Goal: Information Seeking & Learning: Learn about a topic

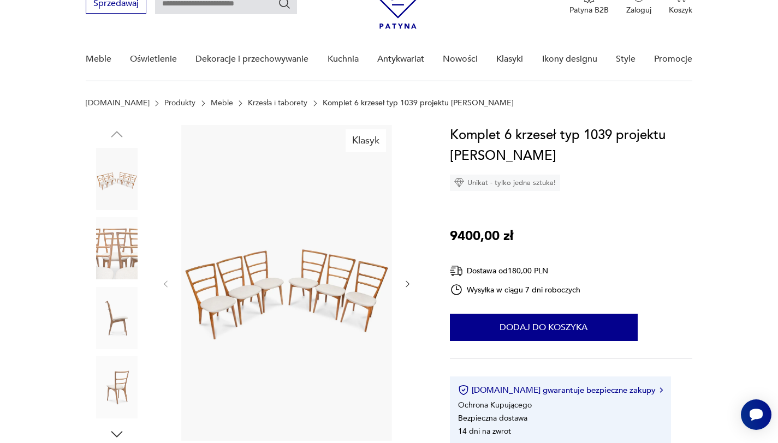
scroll to position [63, 0]
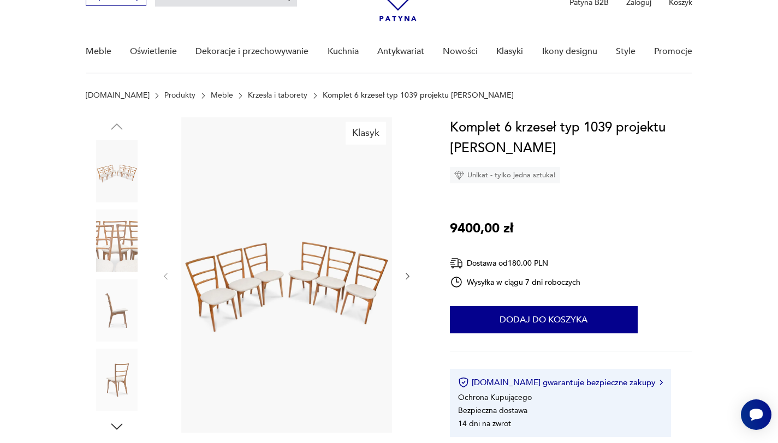
drag, startPoint x: 508, startPoint y: 98, endPoint x: 76, endPoint y: 94, distance: 432.4
click at [76, 94] on section "[DOMAIN_NAME] Produkty Meble Krzesła i taborety Komplet 6 krzeseł typ 1039 proj…" at bounding box center [389, 104] width 778 height 26
drag, startPoint x: 524, startPoint y: 94, endPoint x: 50, endPoint y: 91, distance: 473.9
click at [45, 93] on section "[DOMAIN_NAME] Produkty Meble Krzesła i taborety Komplet 6 krzeseł typ 1039 proj…" at bounding box center [389, 104] width 778 height 26
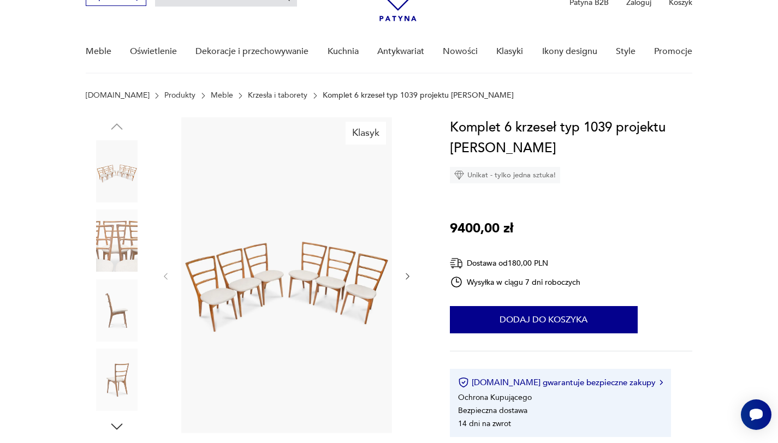
drag, startPoint x: 482, startPoint y: 94, endPoint x: 68, endPoint y: 86, distance: 413.9
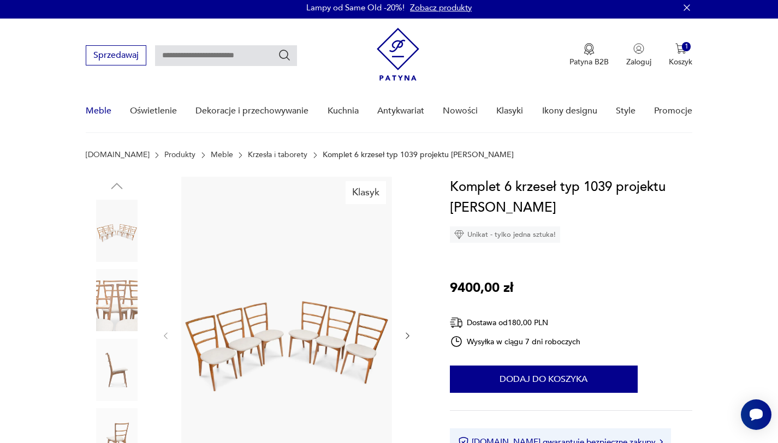
scroll to position [0, 0]
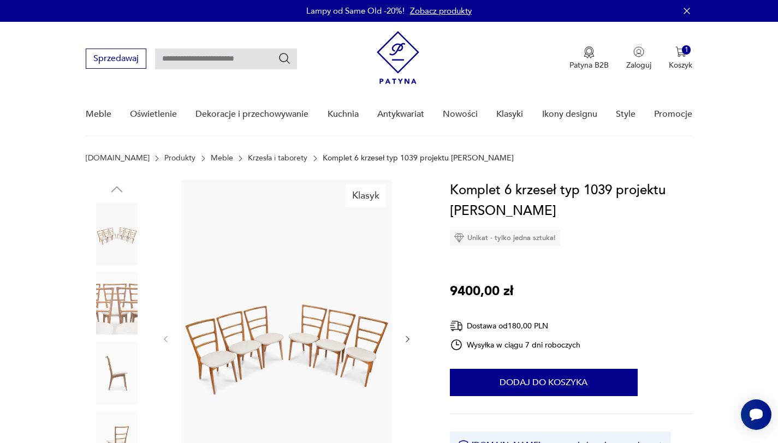
drag, startPoint x: 501, startPoint y: 155, endPoint x: 20, endPoint y: 145, distance: 480.6
click at [54, 176] on section "[DOMAIN_NAME] Produkty Meble Krzesła i taborety Komplet 6 krzeseł typ 1039 proj…" at bounding box center [389, 167] width 778 height 26
drag, startPoint x: 496, startPoint y: 158, endPoint x: 75, endPoint y: 147, distance: 421.6
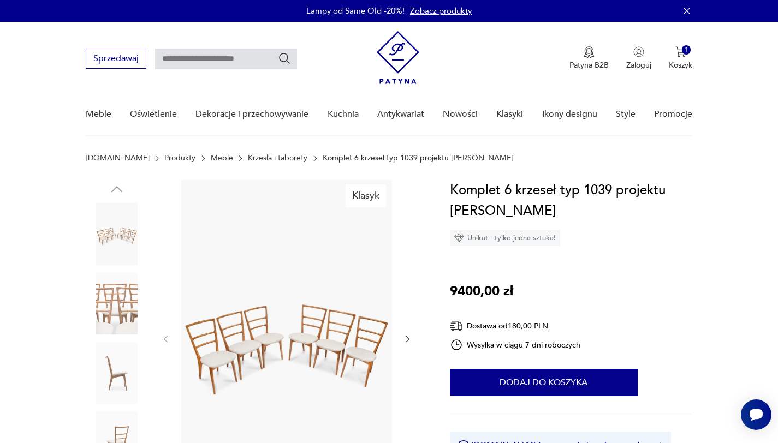
drag, startPoint x: 523, startPoint y: 173, endPoint x: 29, endPoint y: 150, distance: 494.1
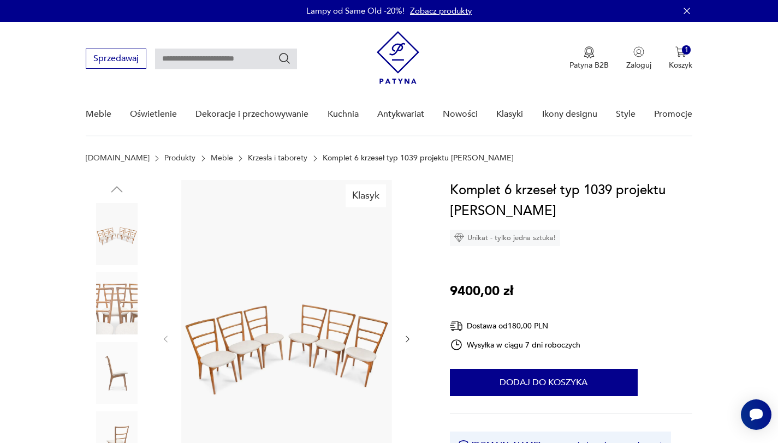
drag, startPoint x: 532, startPoint y: 164, endPoint x: 37, endPoint y: 148, distance: 495.5
click at [442, 154] on p "Komplet 6 krzeseł typ 1039 projektu [PERSON_NAME]" at bounding box center [418, 158] width 191 height 9
drag, startPoint x: 507, startPoint y: 162, endPoint x: 64, endPoint y: 164, distance: 442.8
click at [64, 164] on section "[DOMAIN_NAME] Produkty Meble Krzesła i taborety Komplet 6 krzeseł typ 1039 proj…" at bounding box center [389, 167] width 778 height 26
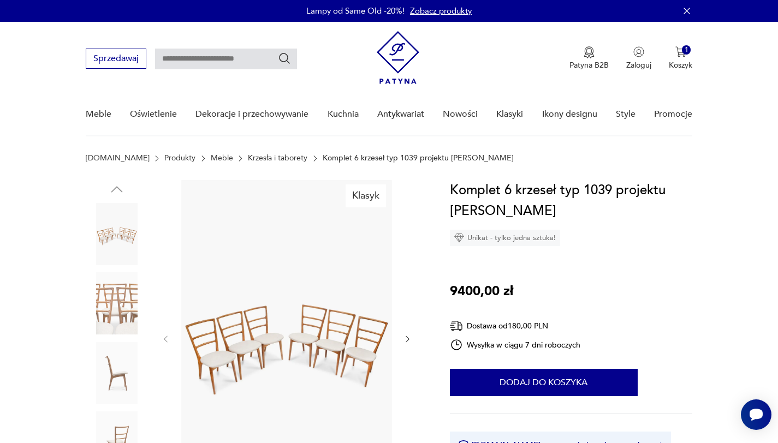
drag, startPoint x: 567, startPoint y: 165, endPoint x: 560, endPoint y: 164, distance: 7.2
click at [565, 165] on section "[DOMAIN_NAME] Produkty Meble Krzesła i taborety Komplet 6 krzeseł typ 1039 proj…" at bounding box center [389, 167] width 778 height 26
drag, startPoint x: 486, startPoint y: 157, endPoint x: 85, endPoint y: 156, distance: 401.3
click at [86, 156] on div "[DOMAIN_NAME] Produkty Meble Krzesła i taborety Komplet 6 krzeseł typ 1039 proj…" at bounding box center [389, 158] width 607 height 9
drag, startPoint x: 505, startPoint y: 155, endPoint x: 61, endPoint y: 158, distance: 444.4
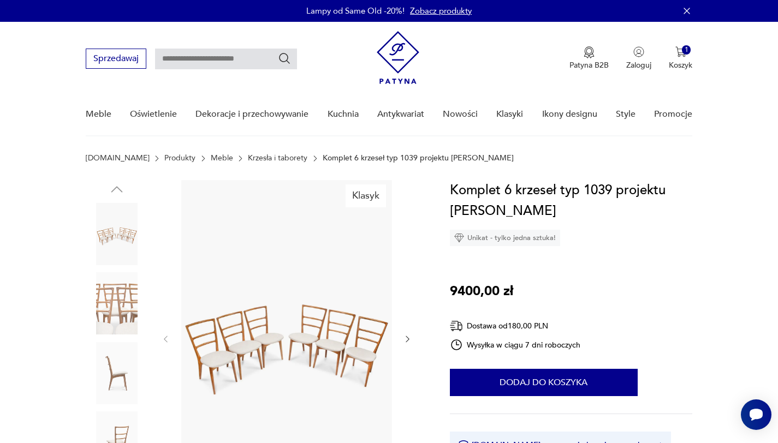
click at [61, 158] on section "[DOMAIN_NAME] Produkty Meble Krzesła i taborety Komplet 6 krzeseł typ 1039 proj…" at bounding box center [389, 167] width 778 height 26
drag, startPoint x: 505, startPoint y: 155, endPoint x: 88, endPoint y: 150, distance: 416.6
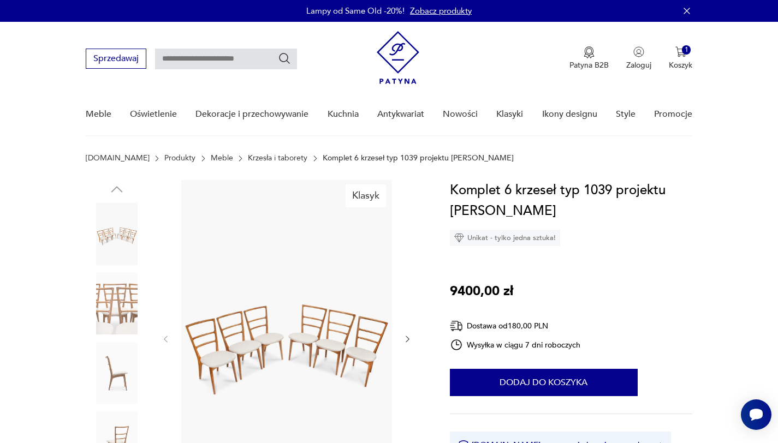
drag, startPoint x: 500, startPoint y: 160, endPoint x: 70, endPoint y: 152, distance: 430.3
click at [391, 155] on p "Komplet 6 krzeseł typ 1039 projektu [PERSON_NAME]" at bounding box center [418, 158] width 191 height 9
drag, startPoint x: 509, startPoint y: 161, endPoint x: 83, endPoint y: 159, distance: 425.9
click at [83, 159] on section "[DOMAIN_NAME] Produkty Meble Krzesła i taborety Komplet 6 krzeseł typ 1039 proj…" at bounding box center [389, 167] width 778 height 26
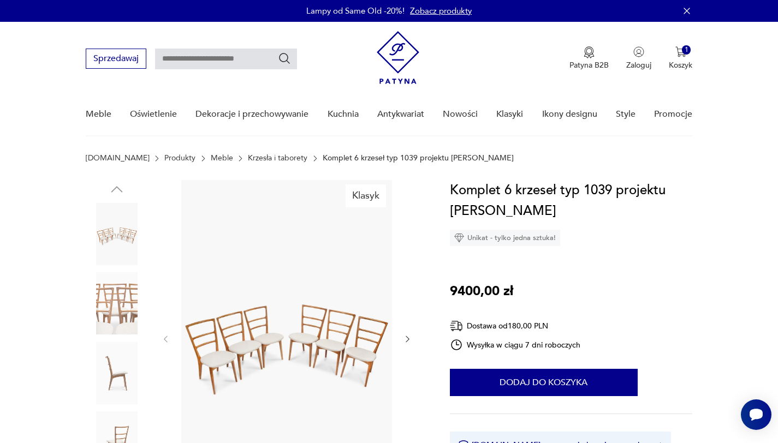
click at [82, 155] on section "[DOMAIN_NAME] Produkty Meble Krzesła i taborety Komplet 6 krzeseł typ 1039 proj…" at bounding box center [389, 167] width 778 height 26
drag, startPoint x: 595, startPoint y: 162, endPoint x: 10, endPoint y: 154, distance: 585.3
click at [10, 154] on section "[DOMAIN_NAME] Produkty Meble Krzesła i taborety Komplet 6 krzeseł typ 1039 proj…" at bounding box center [389, 167] width 778 height 26
